Goal: Task Accomplishment & Management: Manage account settings

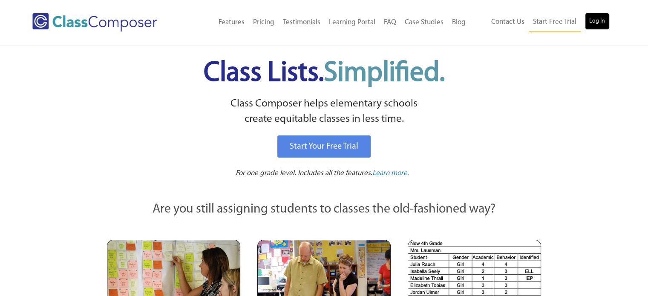
click at [598, 27] on link "Log In" at bounding box center [597, 21] width 24 height 17
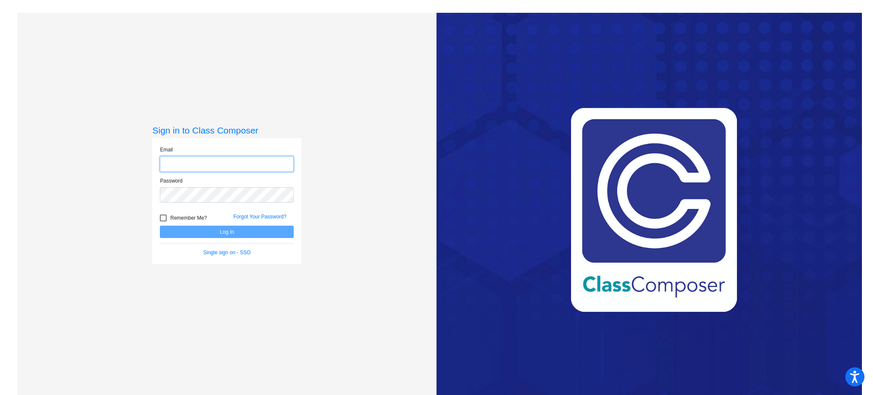
type input "a.whalen@komets.k12.mn.us"
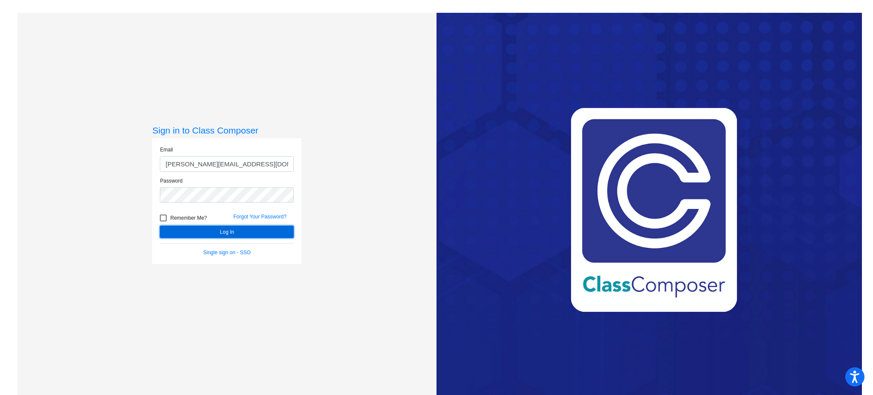
click at [213, 228] on button "Log In" at bounding box center [227, 231] width 134 height 12
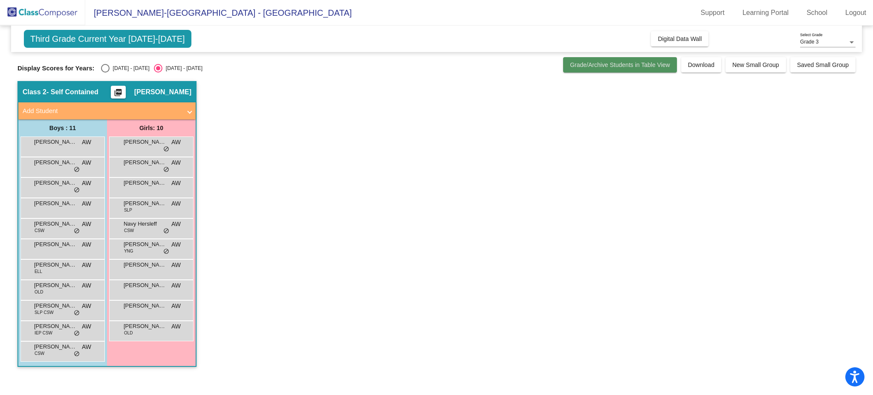
click at [637, 67] on span "Grade/Archive Students in Table View" at bounding box center [620, 64] width 100 height 7
click at [121, 64] on div "2024 - 2025" at bounding box center [130, 68] width 40 height 8
click at [105, 72] on input "2024 - 2025" at bounding box center [105, 72] width 0 height 0
radio input "true"
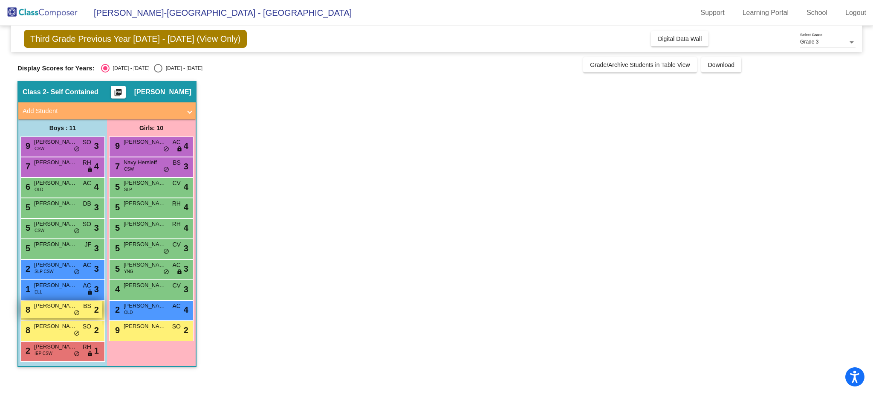
click at [50, 312] on div "8 Landon Riecks BS lock do_not_disturb_alt 2" at bounding box center [61, 308] width 81 height 17
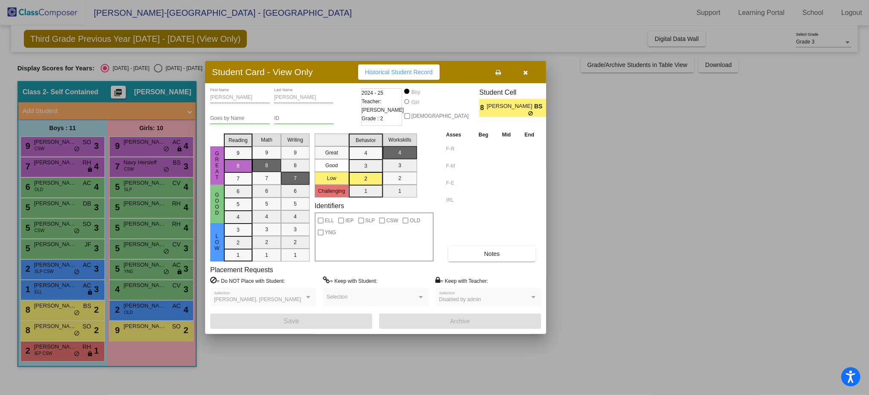
click at [520, 80] on div "Student Card - View Only Historical Student Record" at bounding box center [375, 72] width 341 height 22
click at [523, 75] on icon "button" at bounding box center [525, 72] width 5 height 6
